Goal: Task Accomplishment & Management: Complete application form

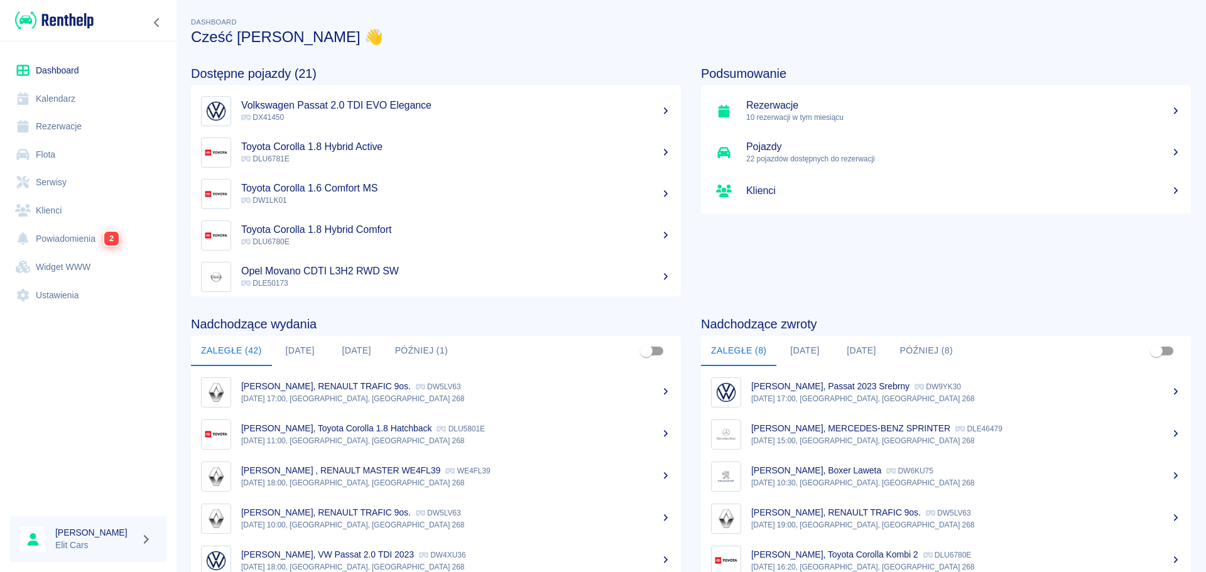
click at [43, 131] on link "Rezerwacje" at bounding box center [88, 126] width 156 height 28
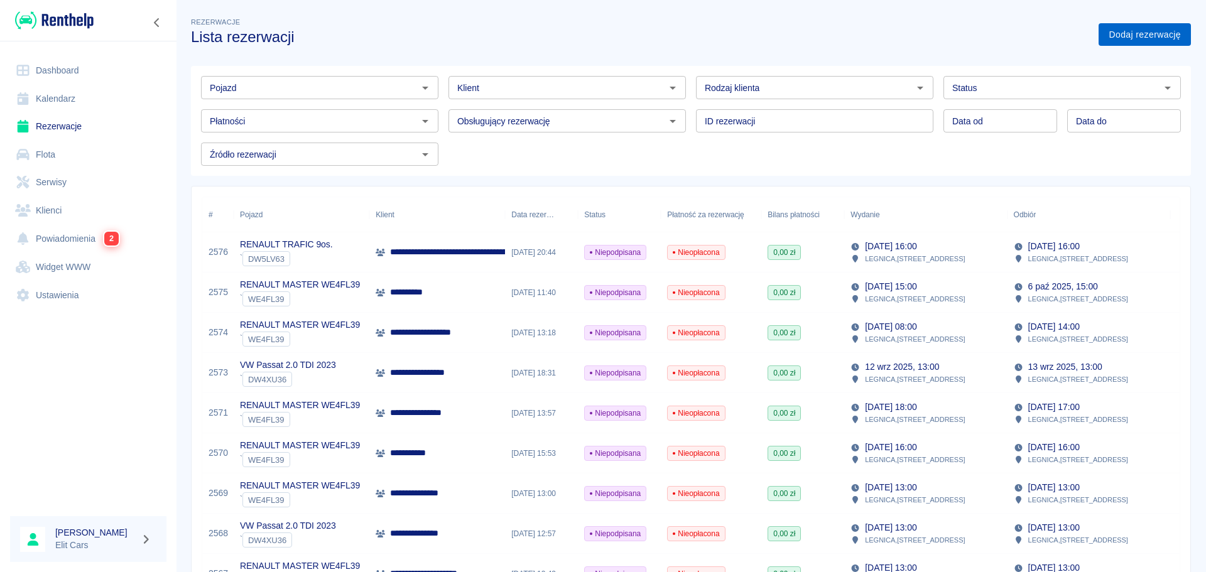
click at [1121, 36] on link "Dodaj rezerwację" at bounding box center [1145, 34] width 92 height 23
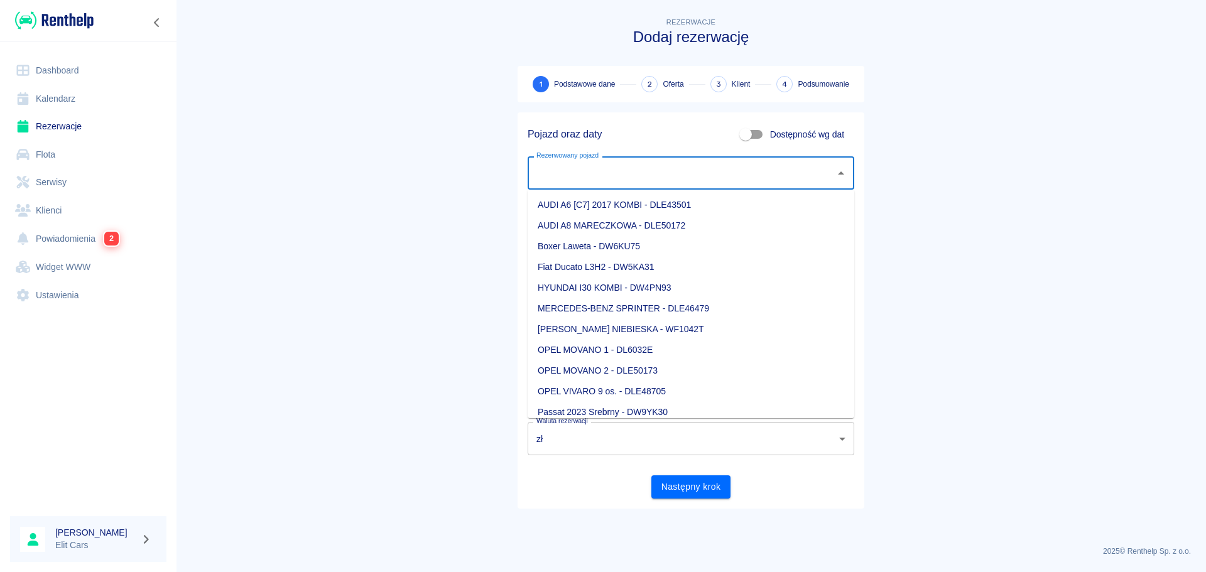
click at [555, 168] on input "Rezerwowany pojazd" at bounding box center [681, 173] width 296 height 22
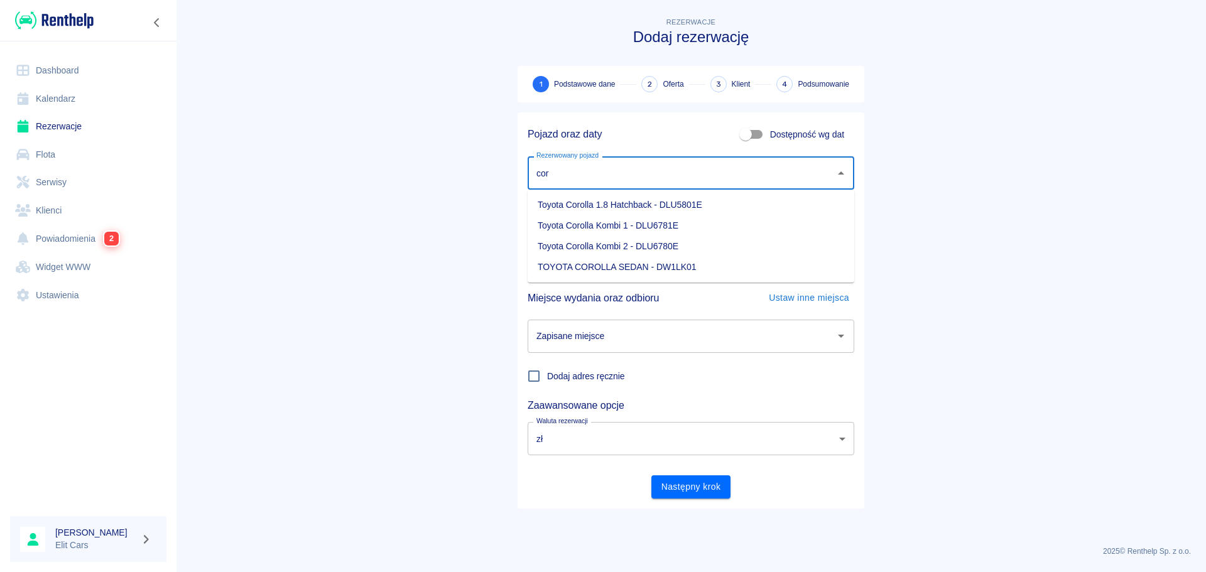
click at [609, 199] on li "Toyota Corolla 1.8 Hatchback - DLU5801E" at bounding box center [691, 205] width 327 height 21
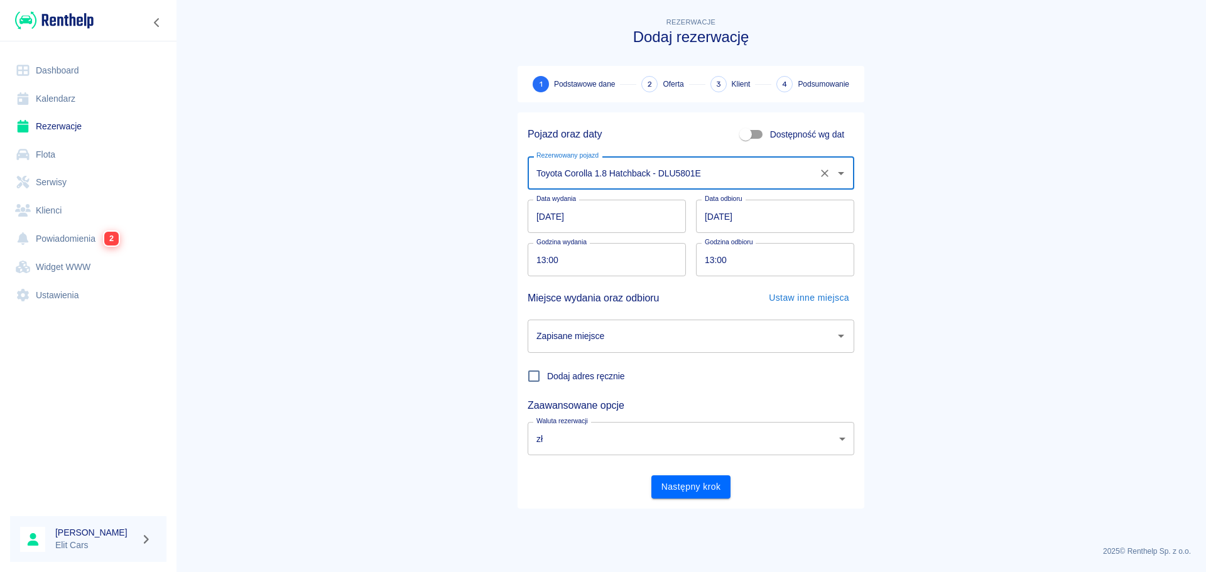
type input "Toyota Corolla 1.8 Hatchback - DLU5801E"
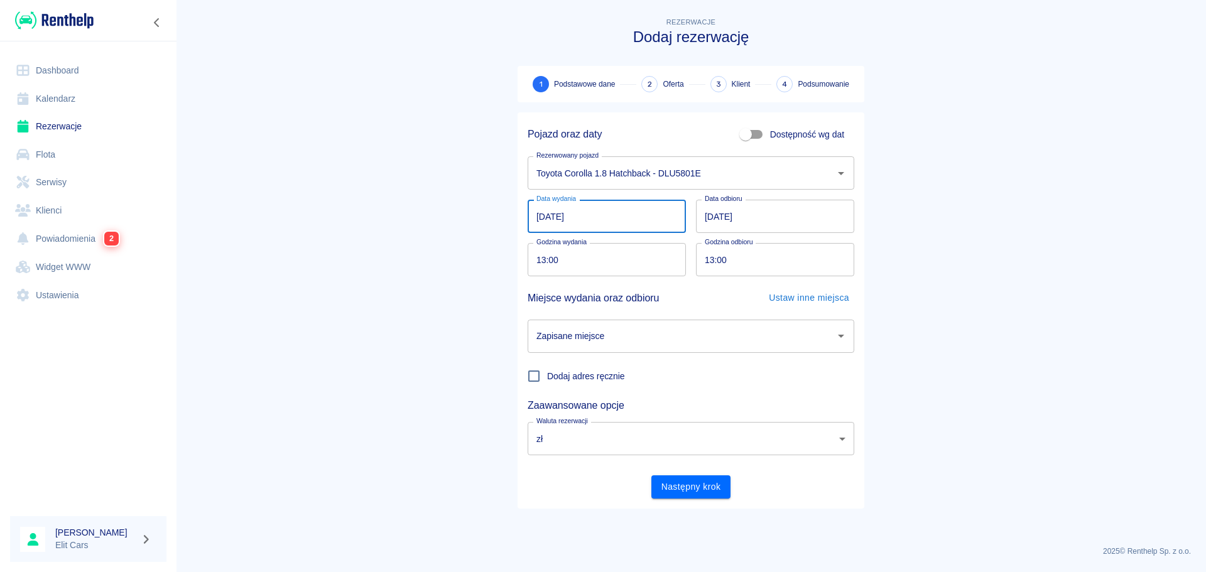
click at [594, 209] on input "[DATE]" at bounding box center [607, 216] width 158 height 33
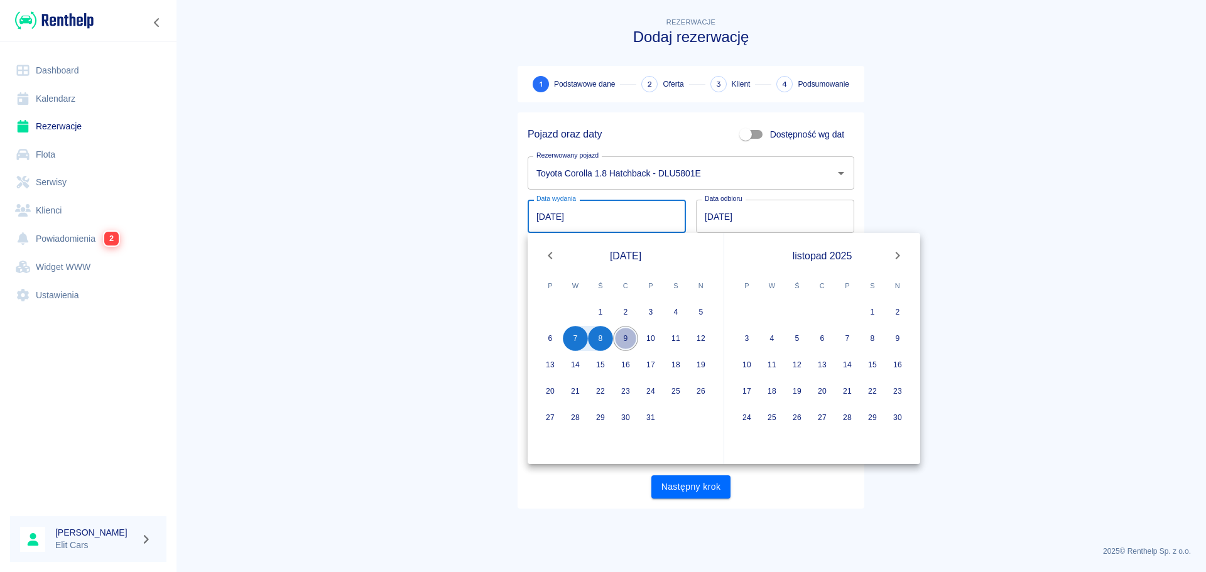
click at [624, 337] on button "9" at bounding box center [625, 338] width 25 height 25
type input "[DATE]"
type input "DD.MM.YYYY"
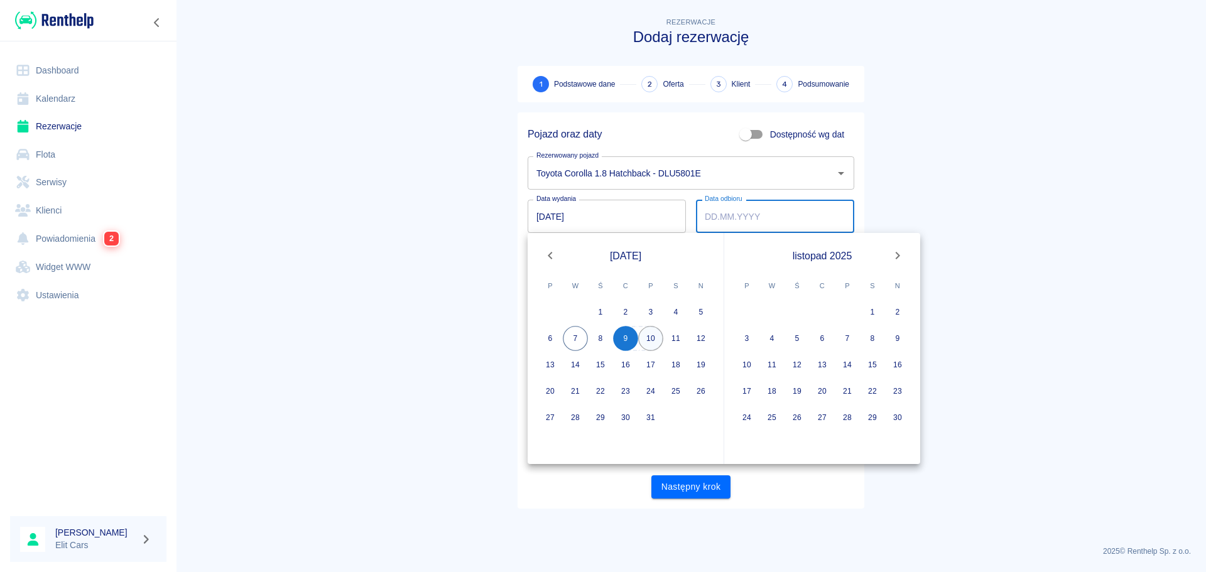
click at [653, 337] on button "10" at bounding box center [650, 338] width 25 height 25
type input "[DATE]"
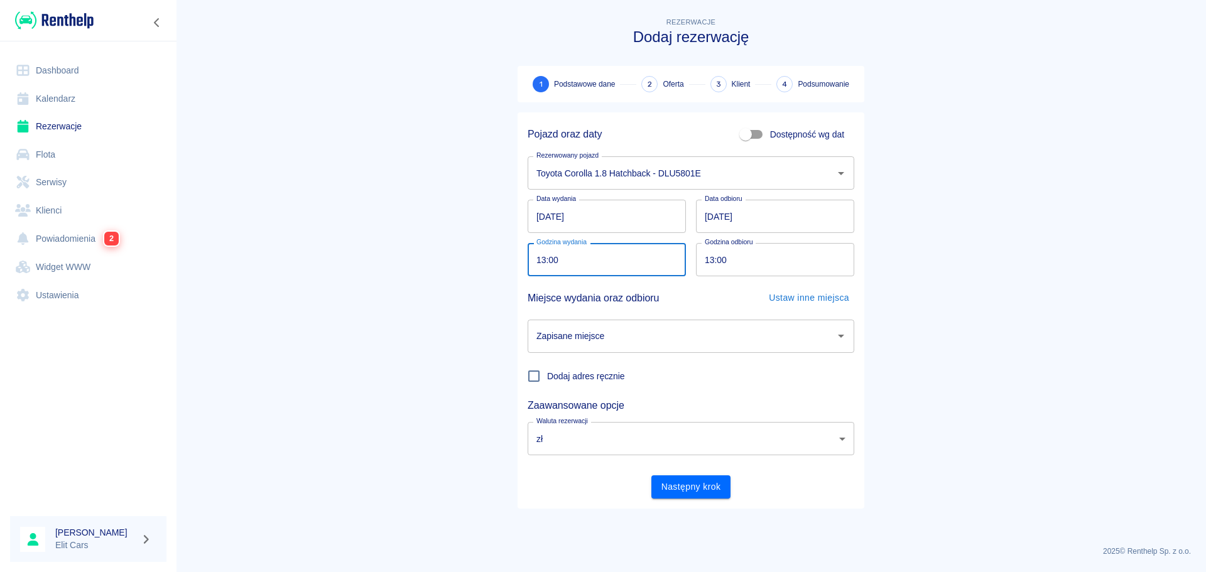
click at [534, 259] on input "13:00" at bounding box center [603, 259] width 150 height 33
click at [470, 266] on main "Rezerwacje Dodaj rezerwację 1 Podstawowe dane 2 Oferta 3 Klient 4 Podsumowanie …" at bounding box center [691, 275] width 1030 height 521
click at [546, 259] on input "13:00" at bounding box center [603, 259] width 150 height 33
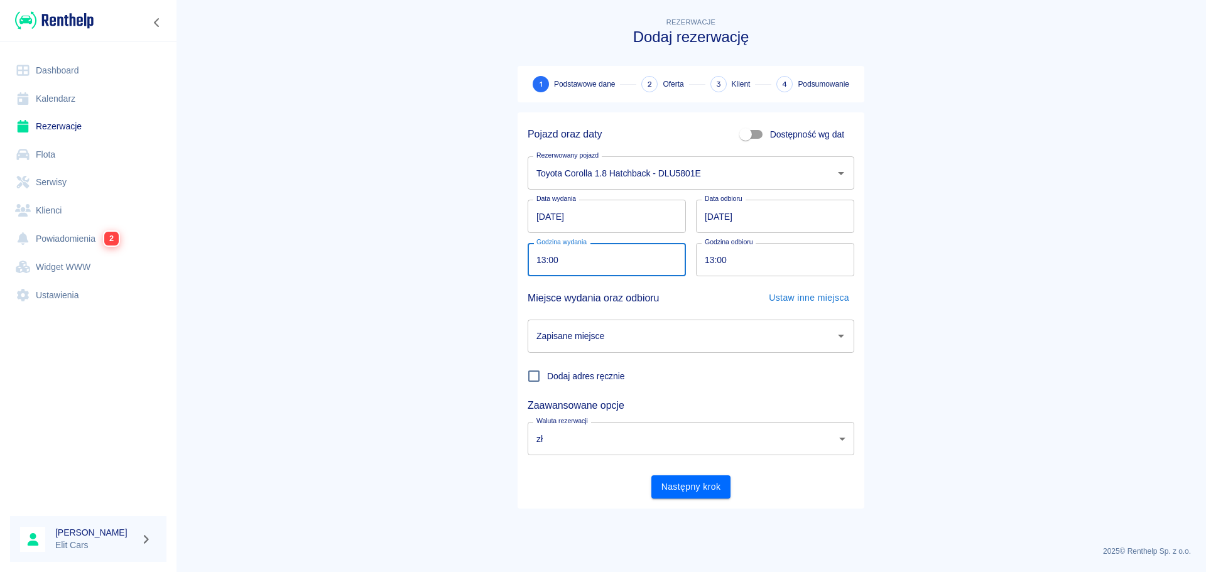
click at [602, 256] on input "13:00" at bounding box center [603, 259] width 150 height 33
click at [543, 258] on input "13:00" at bounding box center [603, 259] width 150 height 33
click at [597, 258] on input "13:00" at bounding box center [603, 259] width 150 height 33
click at [533, 258] on input "13:00" at bounding box center [603, 259] width 150 height 33
click at [535, 258] on input "13:00" at bounding box center [603, 259] width 150 height 33
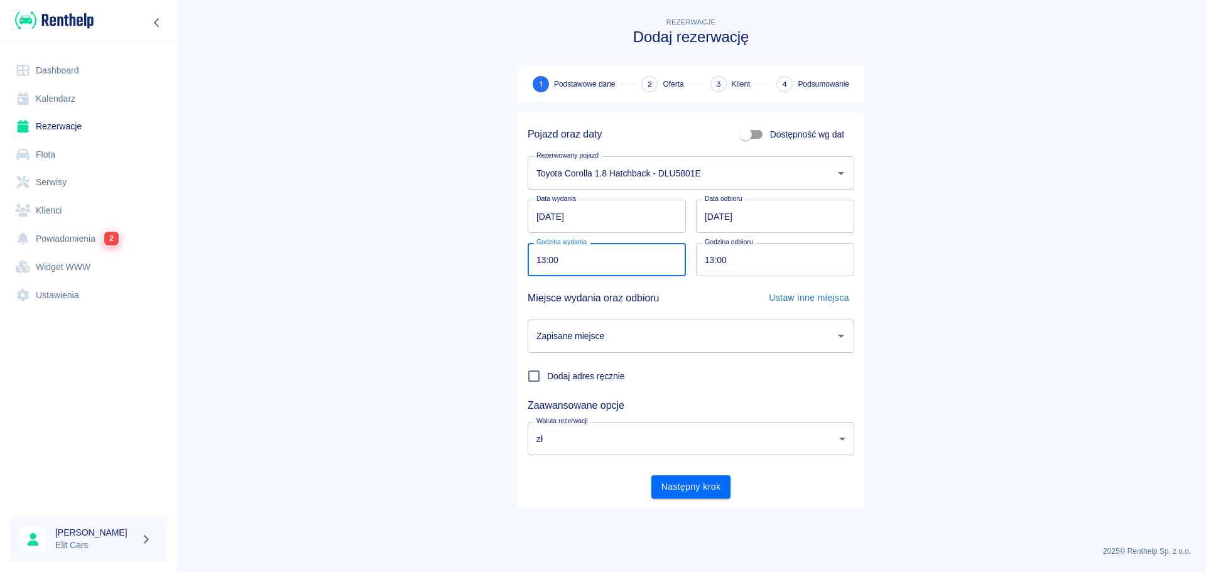
click at [535, 258] on input "13:00" at bounding box center [603, 259] width 150 height 33
click at [576, 255] on input "13:00" at bounding box center [603, 259] width 150 height 33
click at [538, 258] on input "13:00" at bounding box center [603, 259] width 150 height 33
click at [582, 253] on input "13:00" at bounding box center [603, 259] width 150 height 33
click at [530, 256] on input "13:00" at bounding box center [603, 259] width 150 height 33
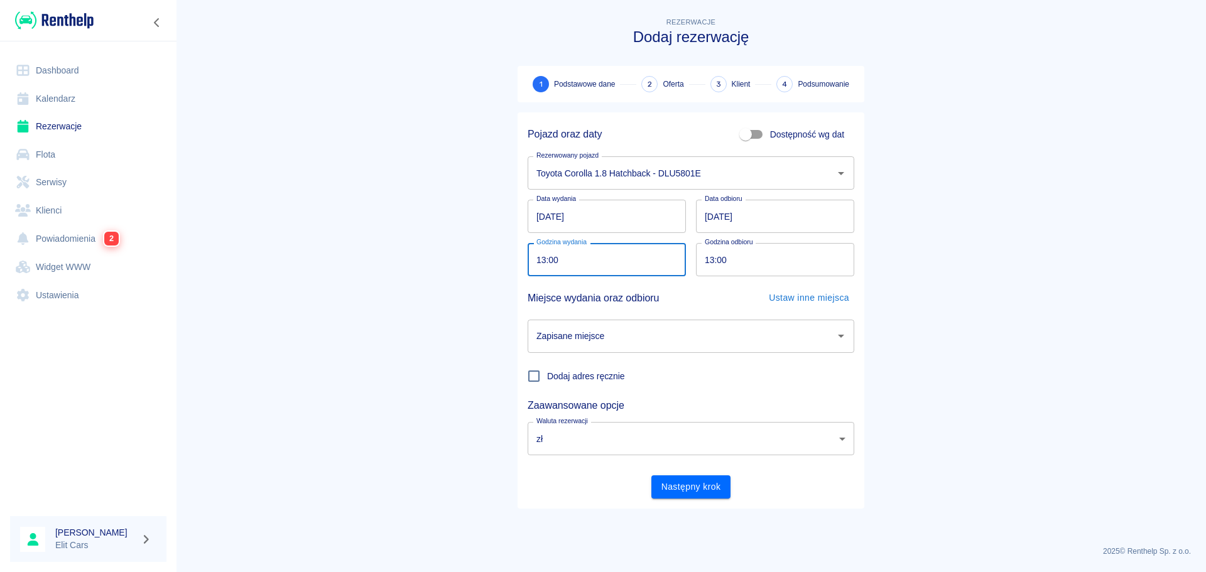
click at [541, 253] on input "13:00" at bounding box center [603, 259] width 150 height 33
click at [533, 258] on input "13:00" at bounding box center [603, 259] width 150 height 33
click at [578, 258] on input "13:00" at bounding box center [603, 259] width 150 height 33
click at [580, 254] on input "13:00" at bounding box center [603, 259] width 150 height 33
click at [474, 273] on main "Rezerwacje Dodaj rezerwację 1 Podstawowe dane 2 Oferta 3 Klient 4 Podsumowanie …" at bounding box center [691, 275] width 1030 height 521
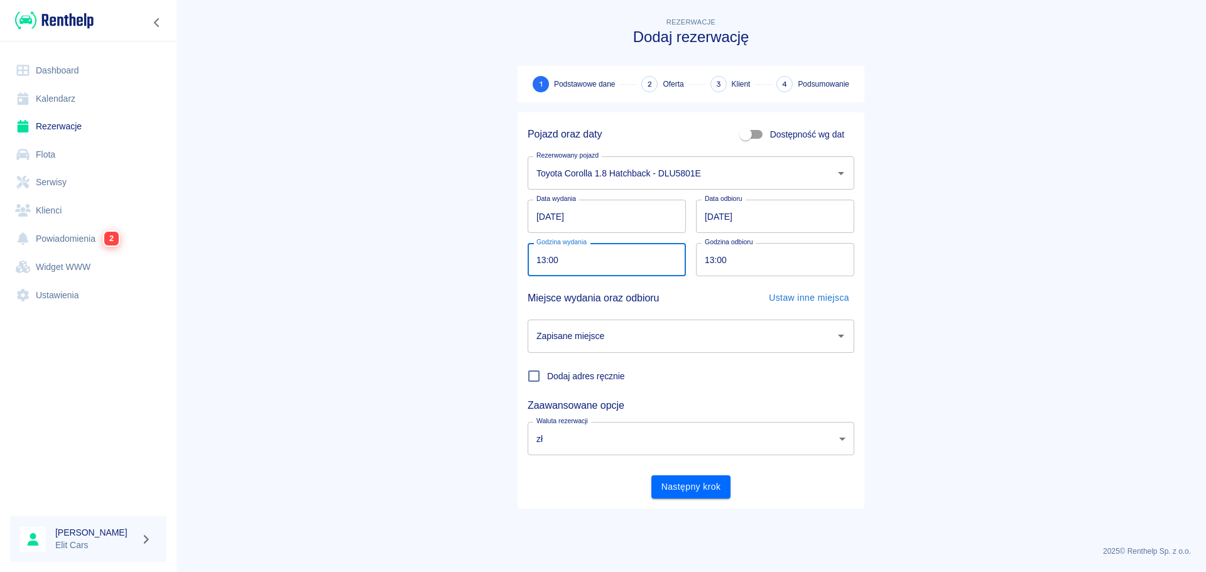
click at [538, 263] on input "13:00" at bounding box center [603, 259] width 150 height 33
type input "12:00"
click at [706, 263] on input "13:00" at bounding box center [771, 259] width 150 height 33
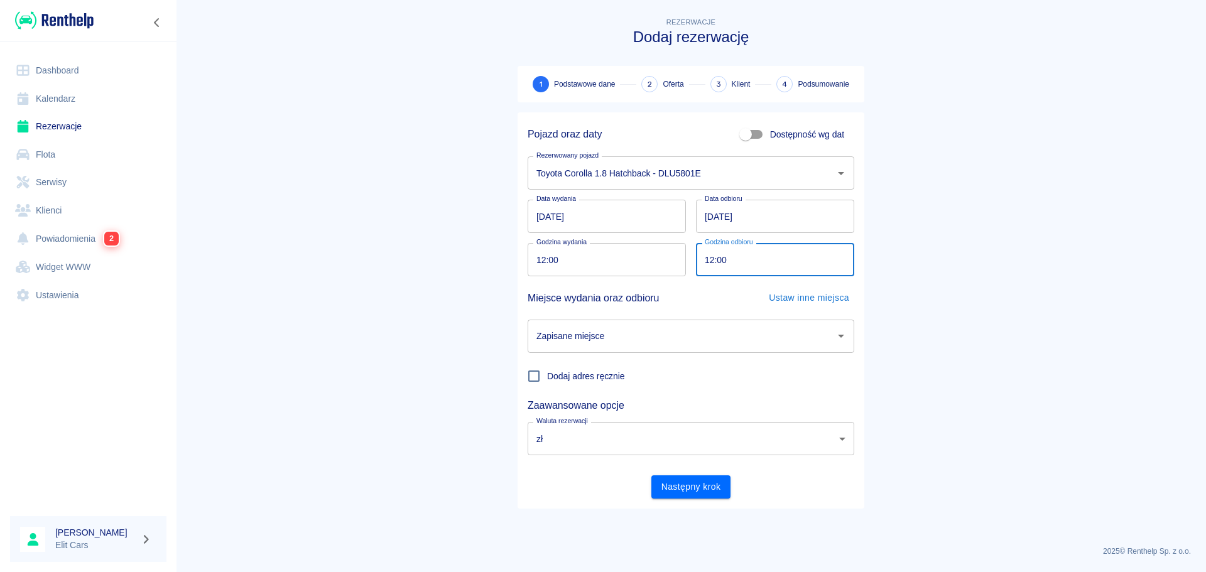
type input "12:00"
click at [617, 347] on input "Zapisane miejsce" at bounding box center [681, 336] width 296 height 22
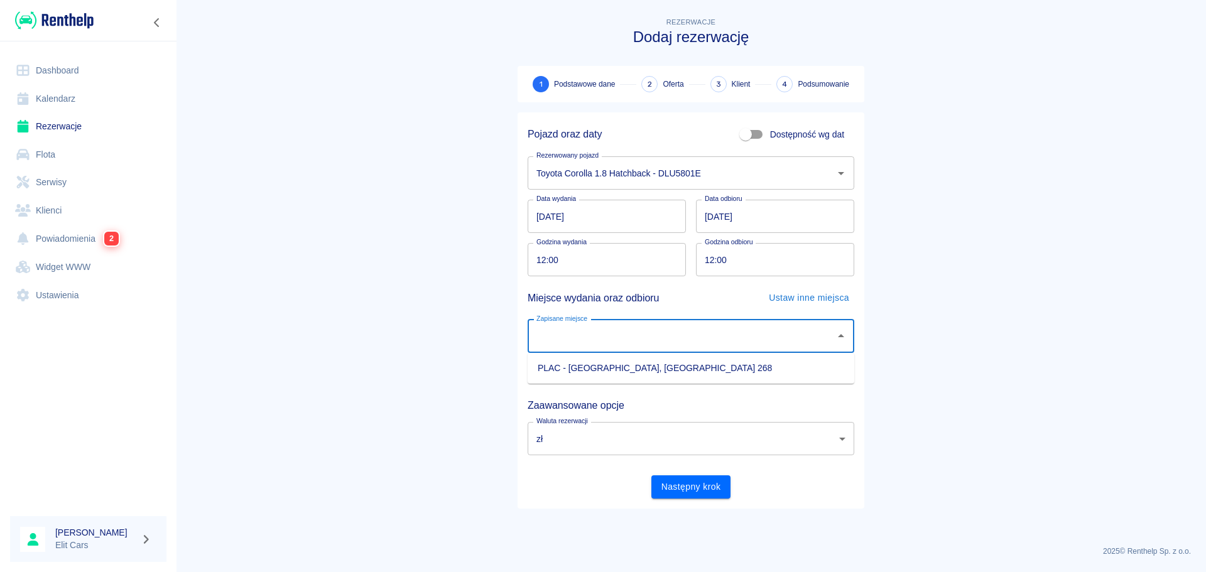
click at [604, 369] on li "PLAC - [GEOGRAPHIC_DATA], [GEOGRAPHIC_DATA] 268" at bounding box center [691, 368] width 327 height 21
type input "PLAC - [GEOGRAPHIC_DATA], [GEOGRAPHIC_DATA] 268"
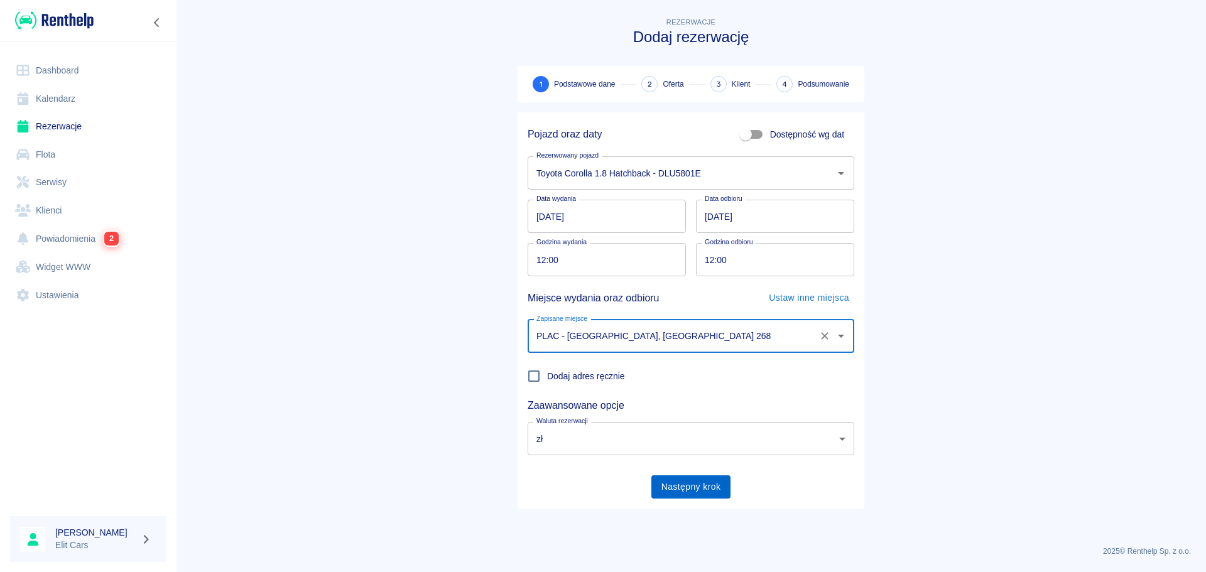
click at [712, 487] on button "Następny krok" at bounding box center [691, 487] width 80 height 23
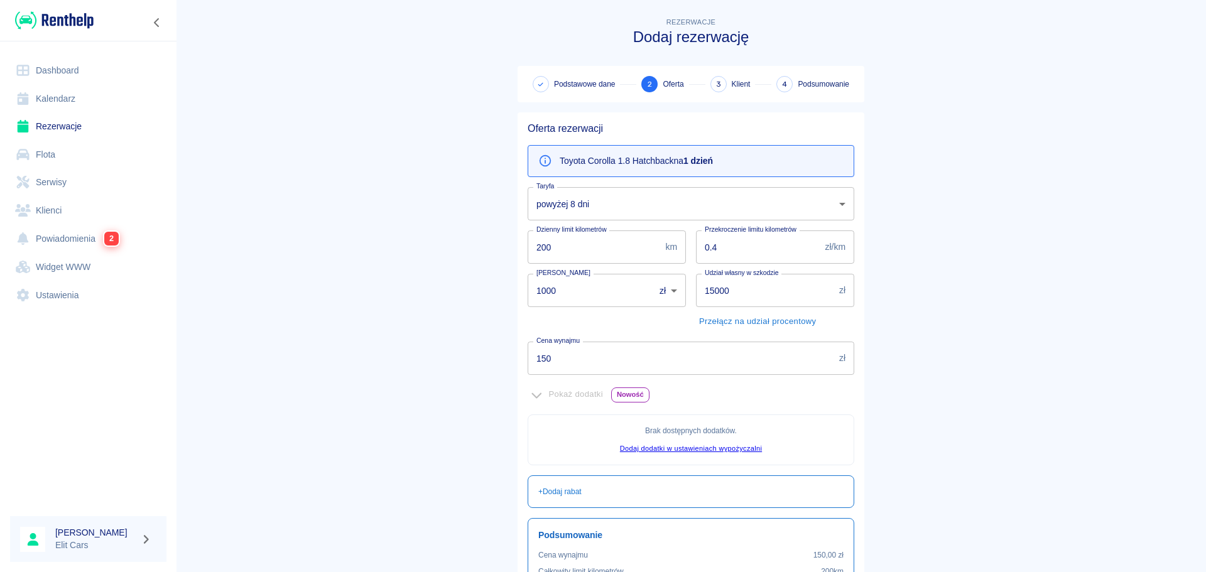
click at [615, 214] on body "Używamy plików Cookies, by zapewnić Ci najlepsze możliwe doświadczenie. Aby dow…" at bounding box center [603, 286] width 1206 height 572
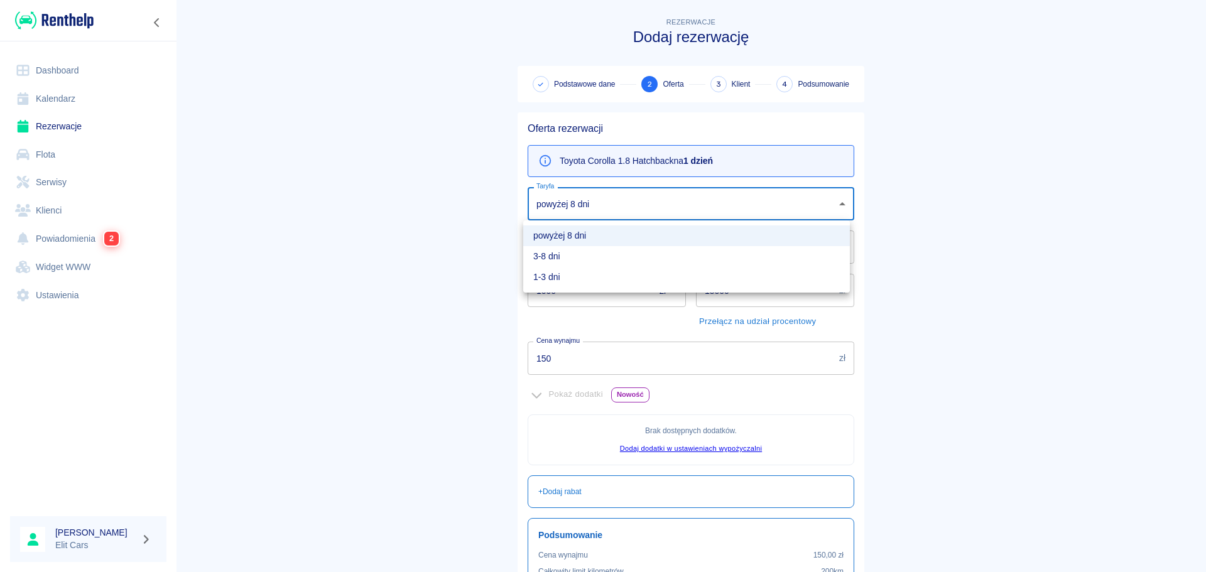
click at [587, 275] on li "1-3 dni" at bounding box center [686, 277] width 327 height 21
type input "86676469-e537-4696-9bf6-c7e402b7ee7f"
type input "210"
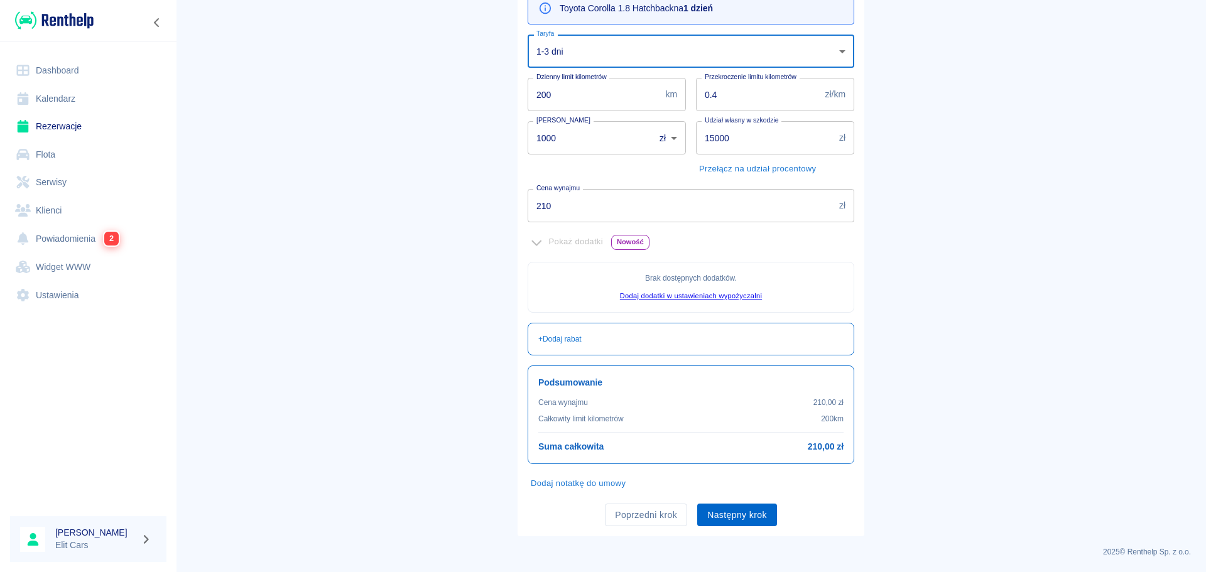
scroll to position [153, 0]
click at [742, 518] on button "Następny krok" at bounding box center [737, 514] width 80 height 23
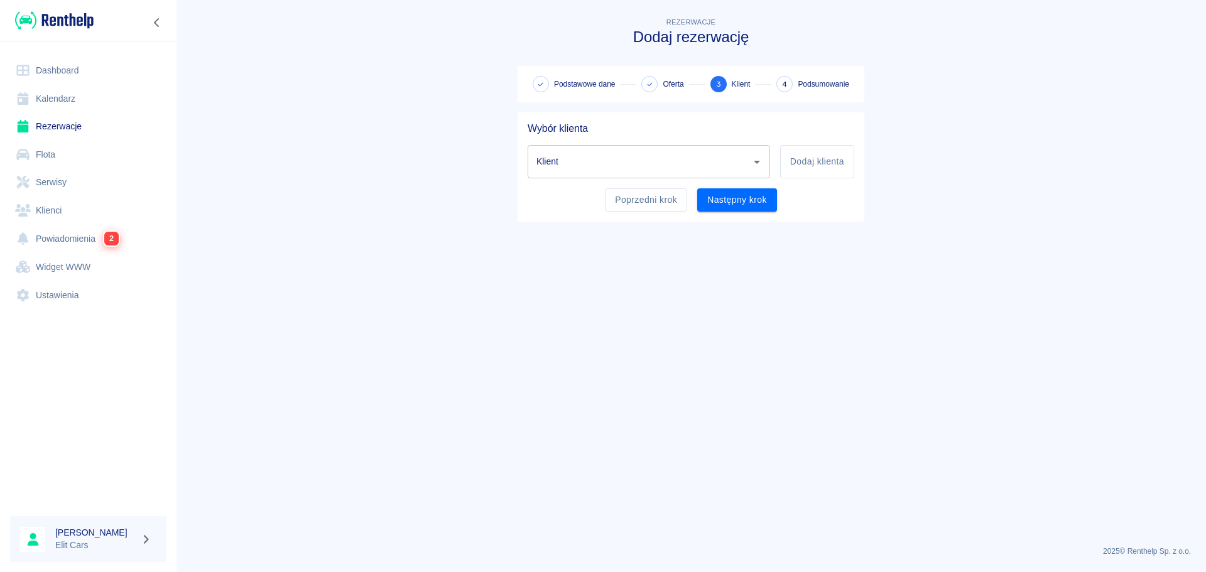
click at [650, 170] on input "Klient" at bounding box center [639, 162] width 212 height 22
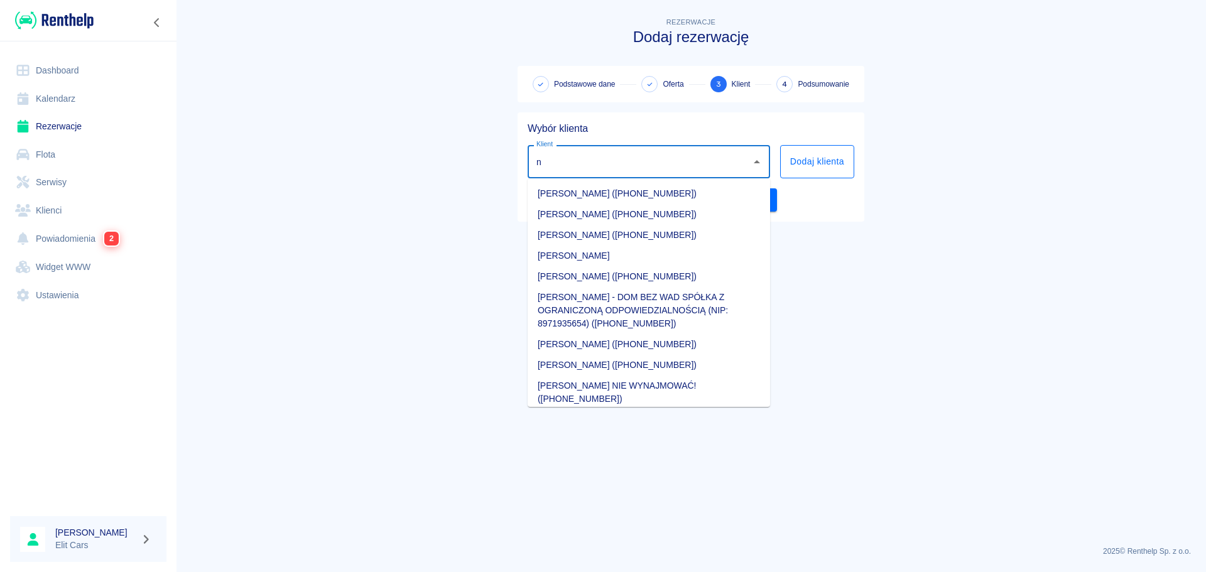
type input "n"
click at [830, 152] on button "Dodaj klienta" at bounding box center [817, 161] width 74 height 33
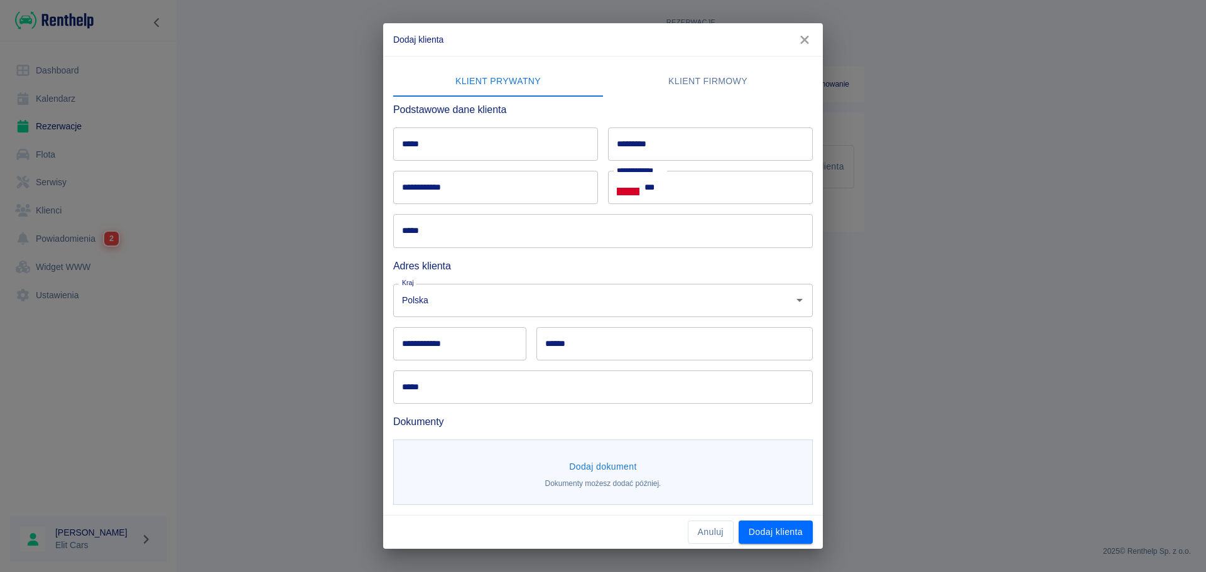
click at [465, 129] on input "*****" at bounding box center [495, 144] width 205 height 33
type input "**********"
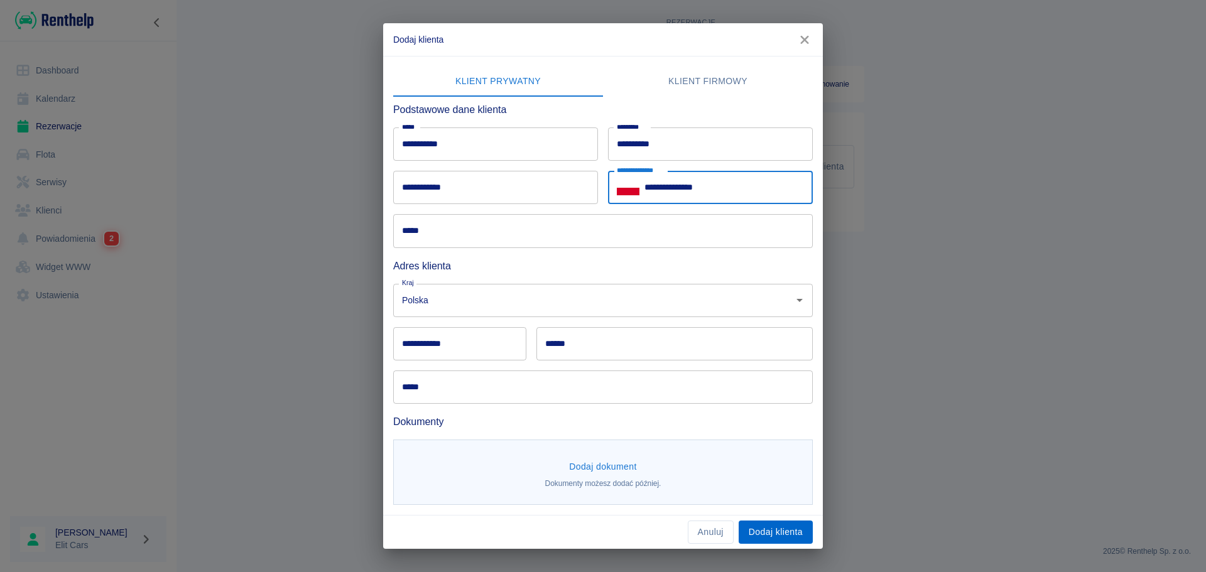
type input "**********"
click at [782, 531] on button "Dodaj klienta" at bounding box center [776, 532] width 74 height 23
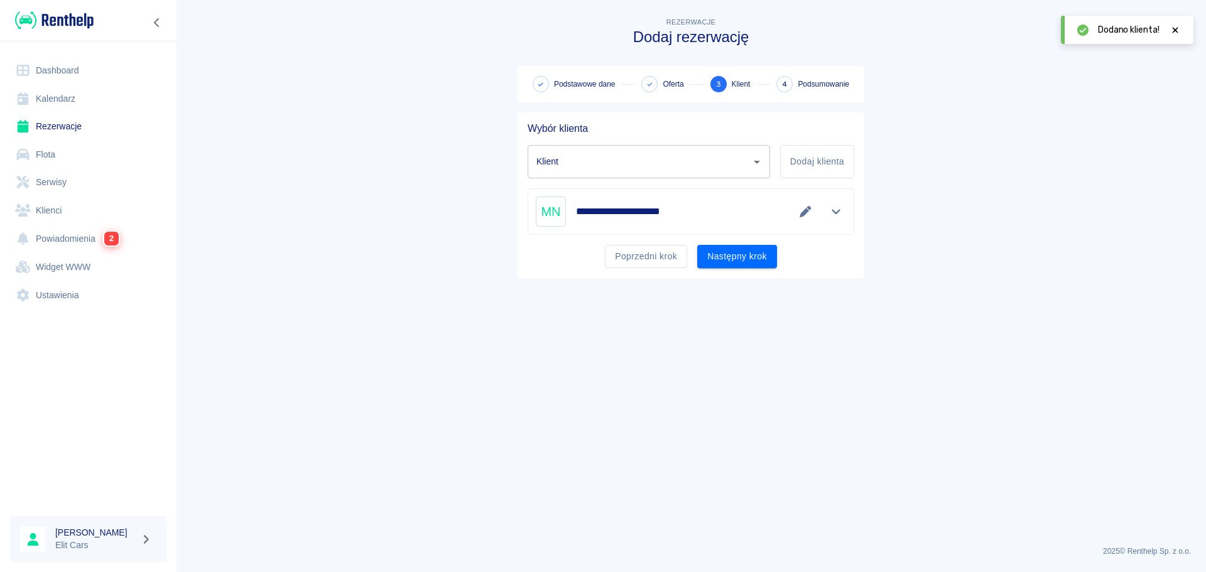
type input "[PERSON_NAME] ([PHONE_NUMBER])"
click at [735, 263] on button "Następny krok" at bounding box center [737, 256] width 80 height 23
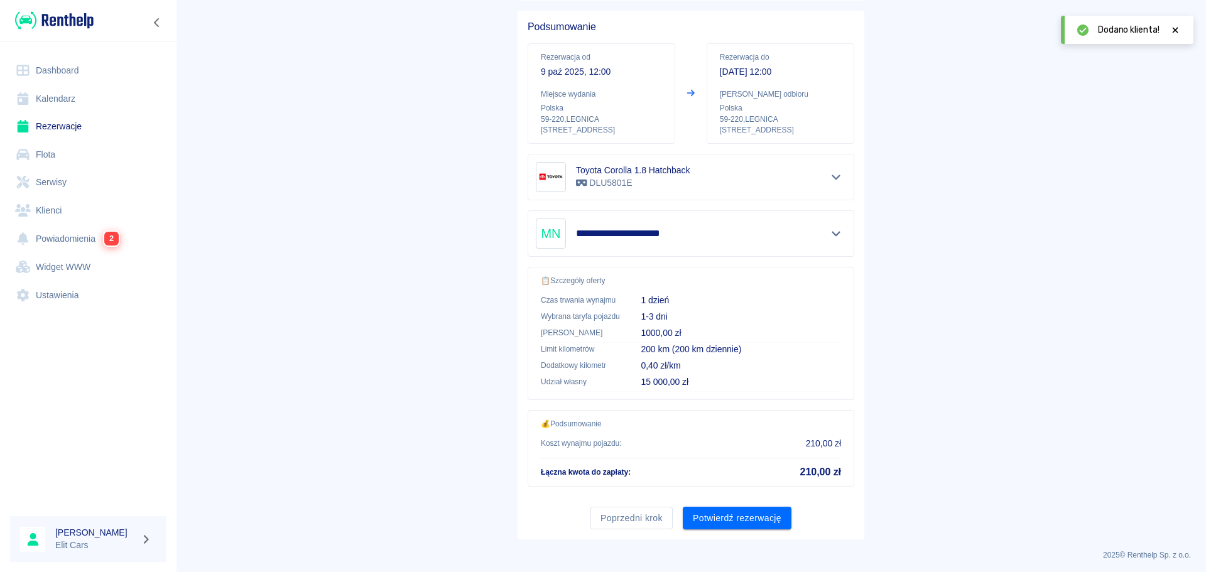
scroll to position [106, 0]
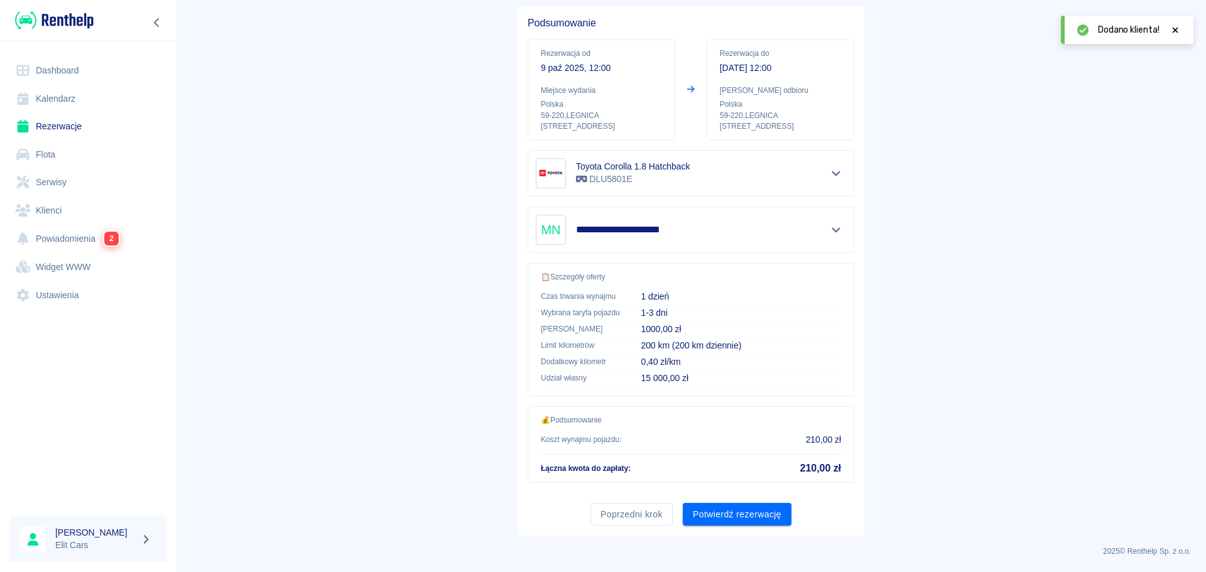
click at [727, 513] on button "Potwierdź rezerwację" at bounding box center [737, 514] width 109 height 23
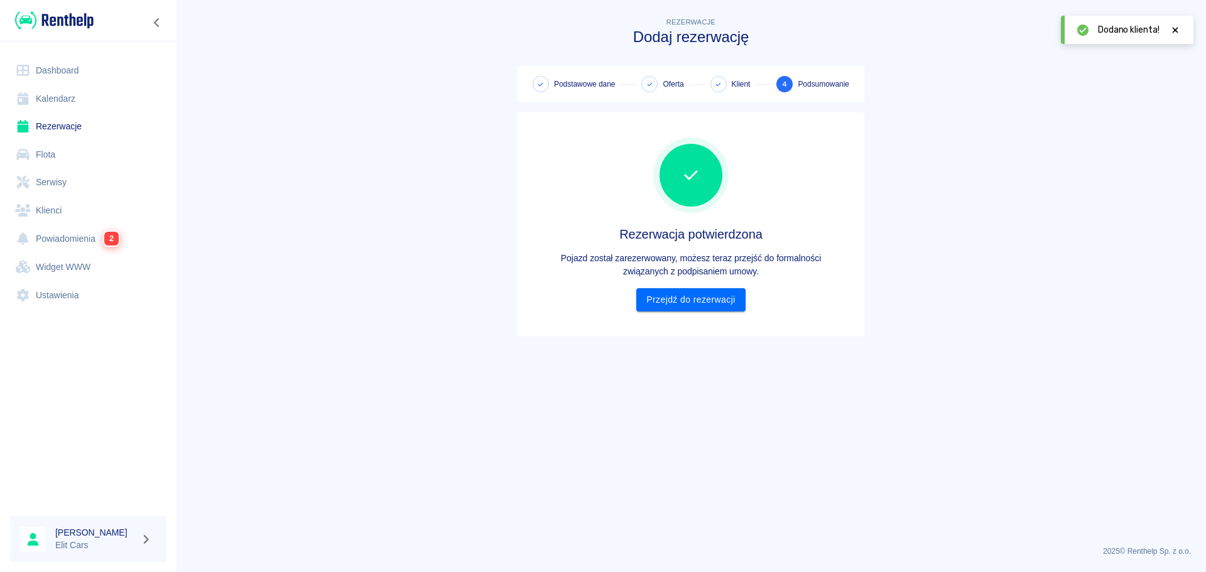
drag, startPoint x: 727, startPoint y: 513, endPoint x: 603, endPoint y: 395, distance: 170.6
click at [572, 440] on main "Rezerwacje Dodaj rezerwację Podstawowe dane Oferta Klient 4 Podsumowanie Rezerw…" at bounding box center [691, 275] width 1030 height 521
click at [1106, 268] on main "Rezerwacje Dodaj rezerwację Podstawowe dane Oferta Klient 4 Podsumowanie Rezerw…" at bounding box center [691, 275] width 1030 height 521
click at [356, 288] on main "Rezerwacje Dodaj rezerwację Podstawowe dane Oferta Klient 4 Podsumowanie Rezerw…" at bounding box center [691, 275] width 1030 height 521
click at [345, 171] on main "Rezerwacje Dodaj rezerwację Podstawowe dane Oferta Klient 4 Podsumowanie Rezerw…" at bounding box center [691, 275] width 1030 height 521
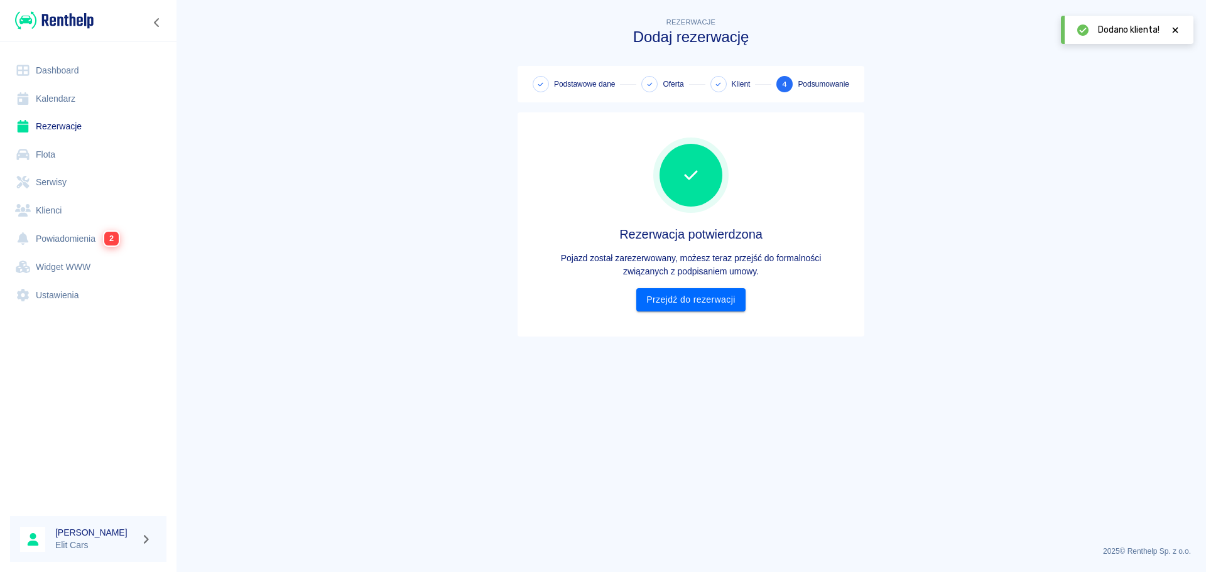
click at [46, 79] on link "Dashboard" at bounding box center [88, 71] width 156 height 28
